Goal: Task Accomplishment & Management: Manage account settings

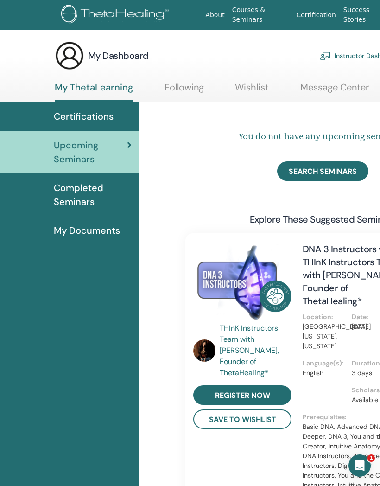
click at [350, 55] on link "Instructor Dashboard" at bounding box center [360, 55] width 80 height 20
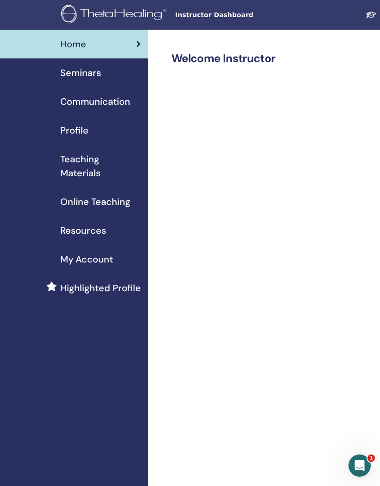
click at [84, 78] on span "Seminars" at bounding box center [80, 73] width 41 height 14
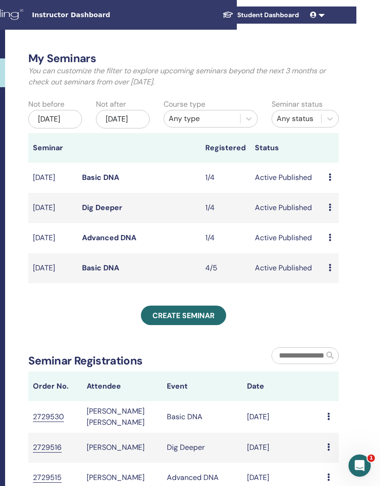
scroll to position [0, 160]
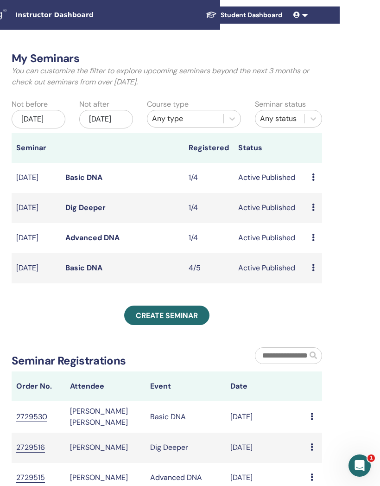
click at [314, 181] on icon at bounding box center [313, 177] width 3 height 7
click at [337, 196] on li "Preview" at bounding box center [323, 194] width 50 height 14
click at [316, 183] on div "Preview Edit Attendees Cancel" at bounding box center [315, 177] width 6 height 11
click at [336, 221] on link "Attendees" at bounding box center [325, 218] width 35 height 10
